Goal: Task Accomplishment & Management: Use online tool/utility

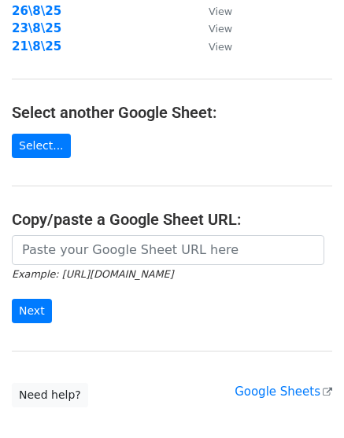
scroll to position [294, 0]
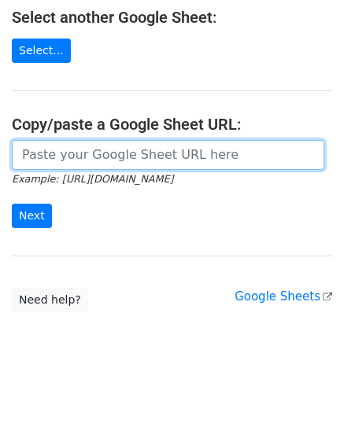
click at [100, 156] on input "url" at bounding box center [168, 155] width 312 height 30
paste input "[URL][DOMAIN_NAME]"
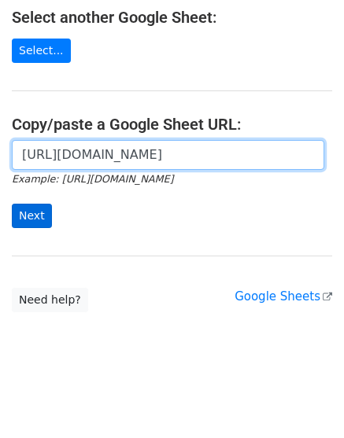
scroll to position [0, 338]
type input "[URL][DOMAIN_NAME]"
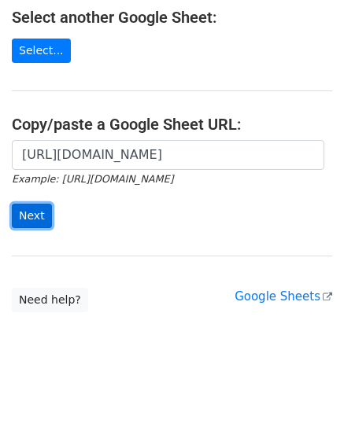
click at [31, 208] on input "Next" at bounding box center [32, 216] width 40 height 24
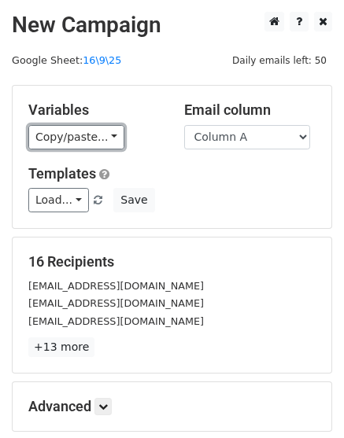
click at [72, 137] on link "Copy/paste..." at bounding box center [76, 137] width 96 height 24
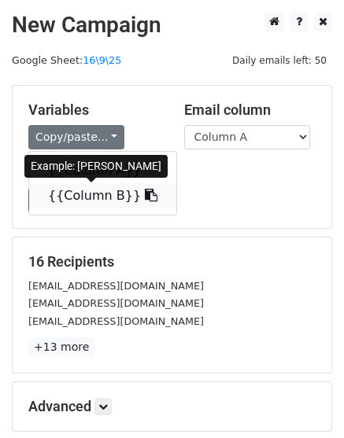
click at [71, 193] on link "{{Column B}}" at bounding box center [102, 195] width 147 height 25
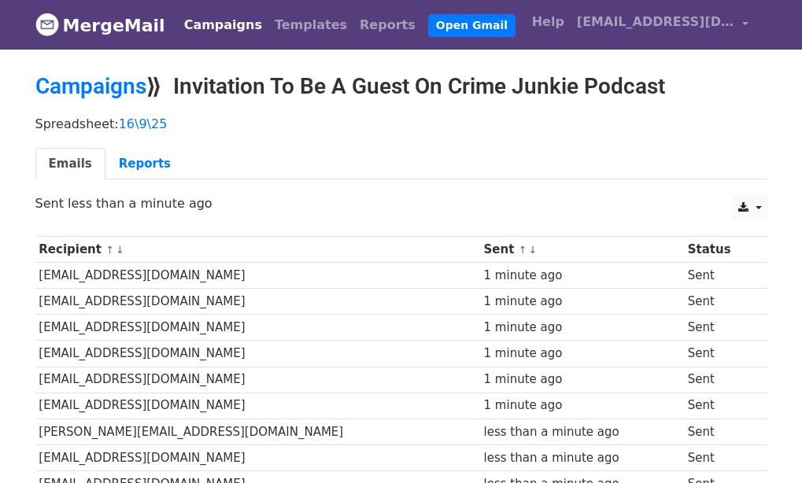
click at [168, 122] on p "Spreadsheet: 16\9\25" at bounding box center [401, 124] width 732 height 17
drag, startPoint x: 116, startPoint y: 107, endPoint x: 160, endPoint y: 112, distance: 45.1
click at [160, 112] on div "Spreadsheet: 16\9\25 Emails Reports" at bounding box center [401, 152] width 755 height 88
click at [161, 112] on div "Spreadsheet: 16\9\25 Emails Reports" at bounding box center [401, 152] width 755 height 88
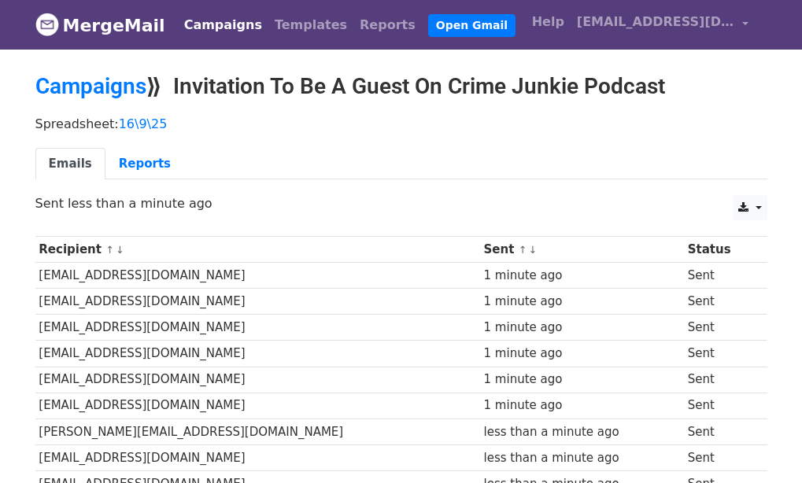
drag, startPoint x: 108, startPoint y: 109, endPoint x: 165, endPoint y: 112, distance: 57.5
click at [165, 112] on div "Spreadsheet: 16\9\25 Emails Reports" at bounding box center [401, 152] width 755 height 88
drag, startPoint x: 111, startPoint y: 111, endPoint x: 168, endPoint y: 111, distance: 57.4
click at [168, 111] on div "Spreadsheet: 16\9\25 Emails Reports" at bounding box center [401, 152] width 755 height 88
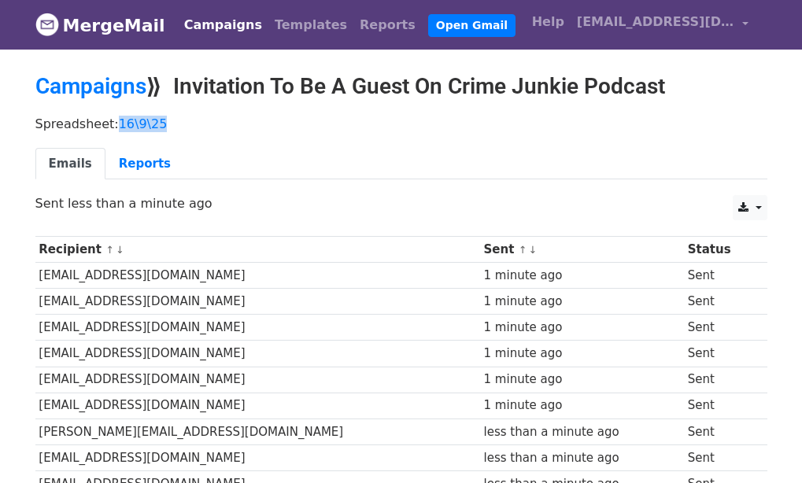
copy link "16\9\25"
